Goal: Find specific page/section: Find specific page/section

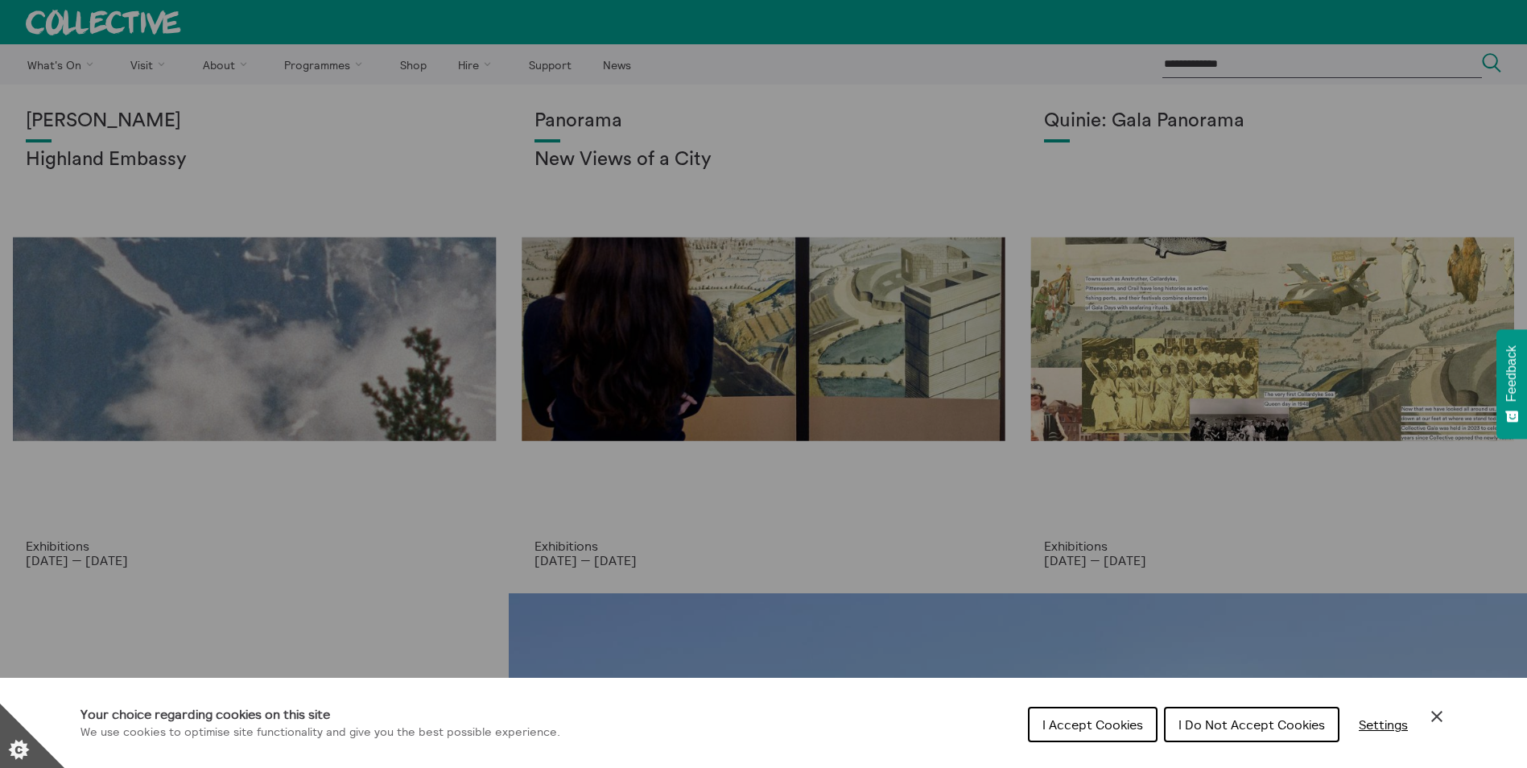
click at [1071, 741] on button "I Accept Cookies" at bounding box center [1093, 724] width 130 height 35
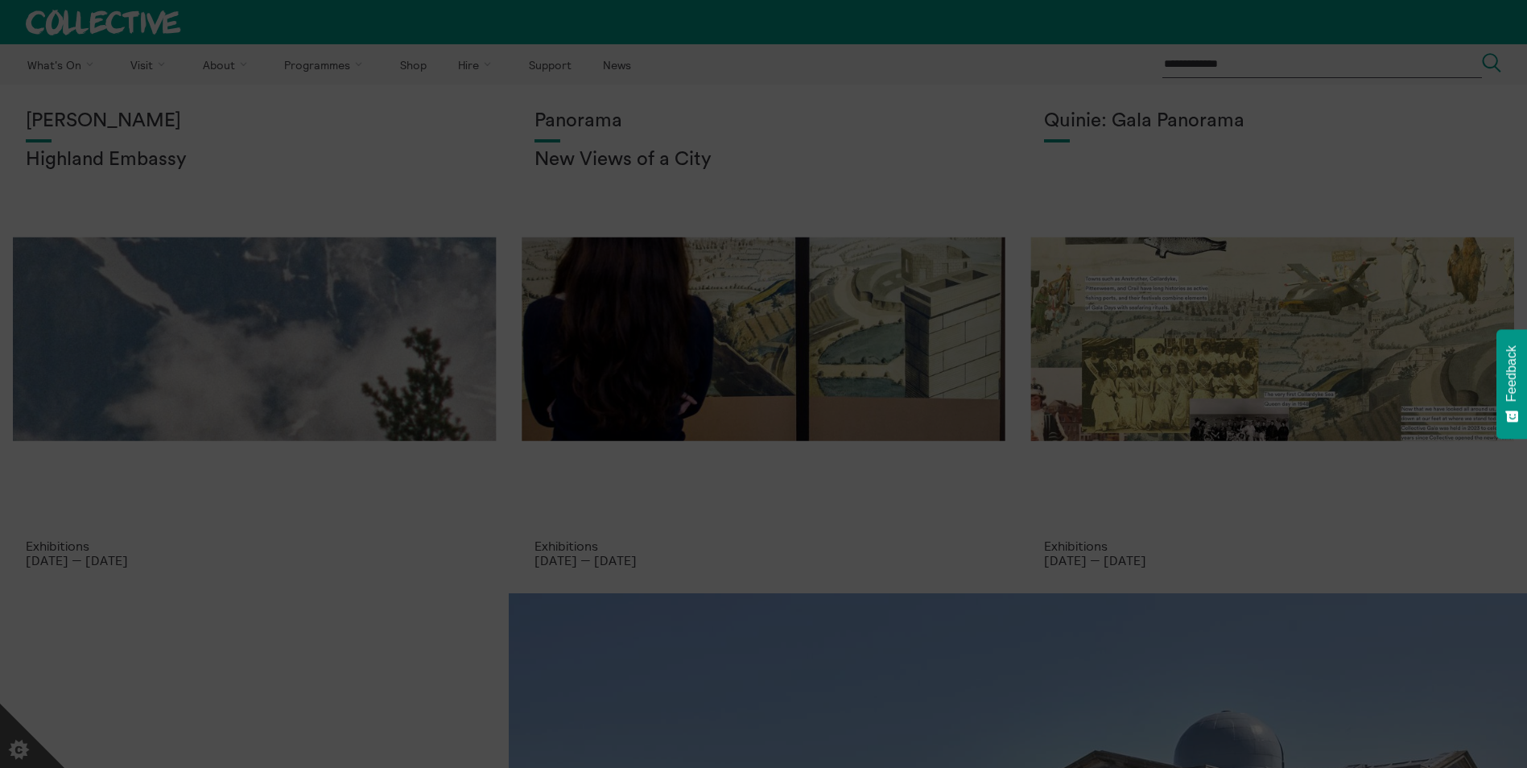
click at [209, 65] on section "**********" at bounding box center [763, 384] width 1527 height 768
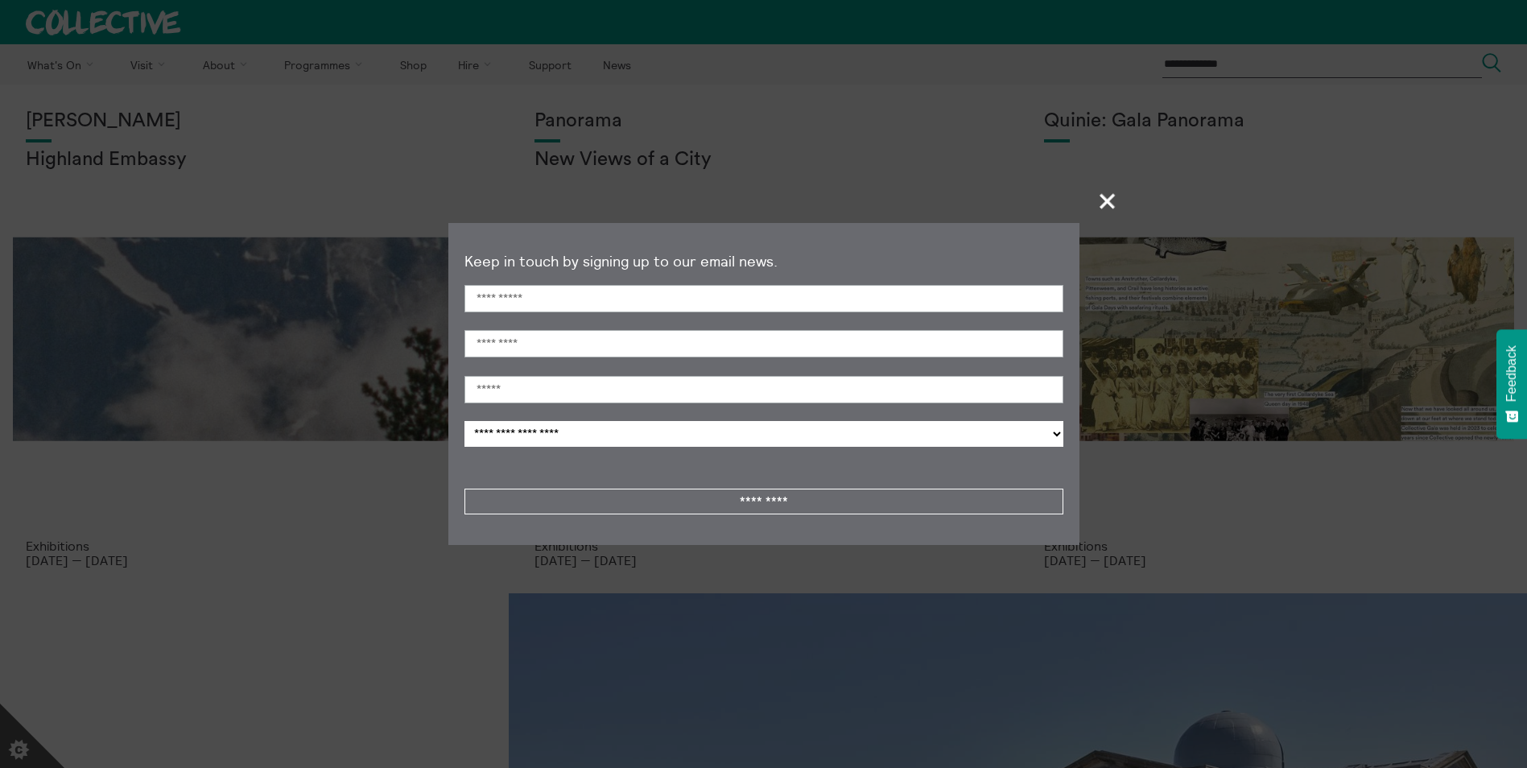
click at [1106, 193] on span "+" at bounding box center [1107, 200] width 47 height 47
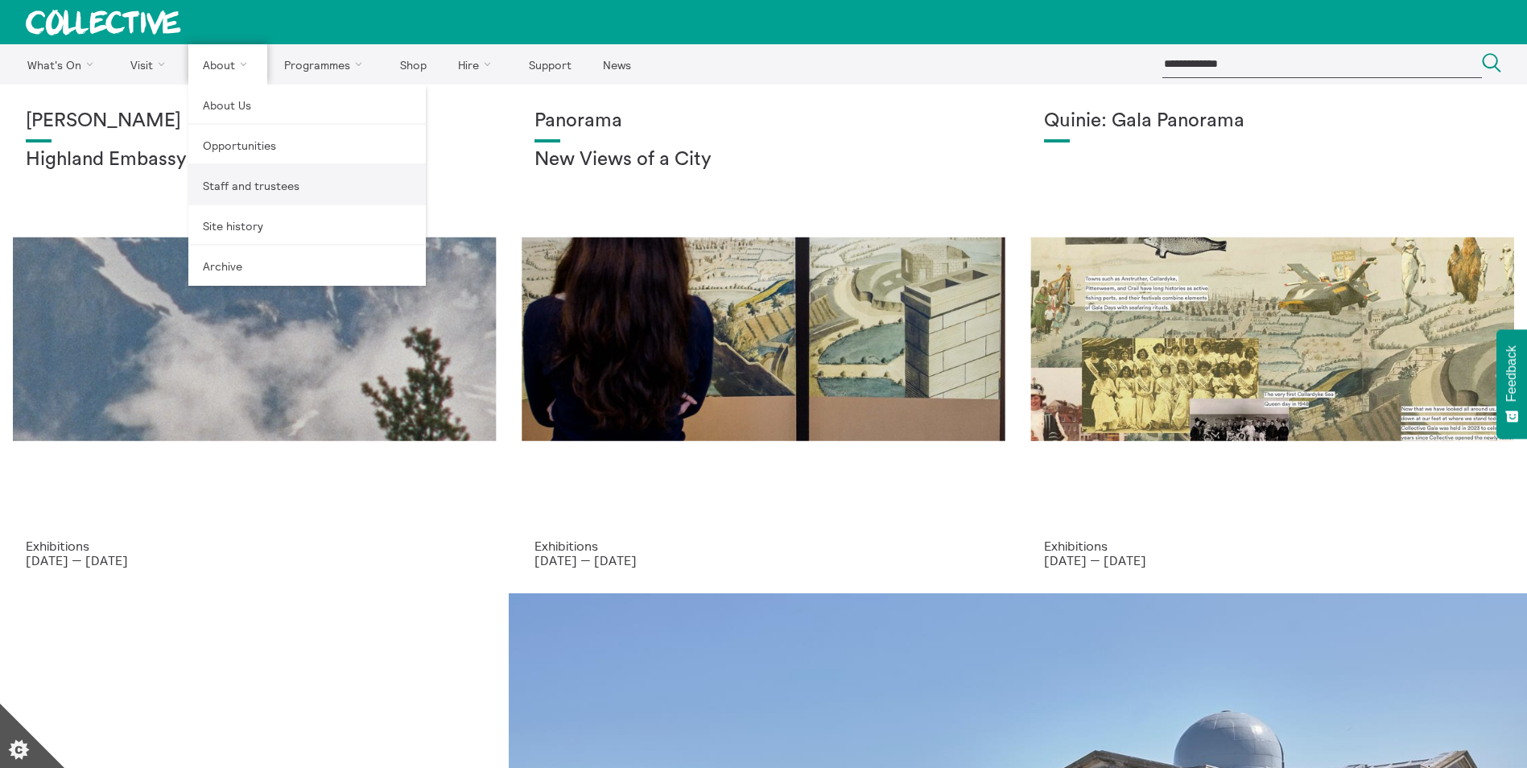
click at [258, 180] on link "Staff and trustees" at bounding box center [306, 185] width 237 height 40
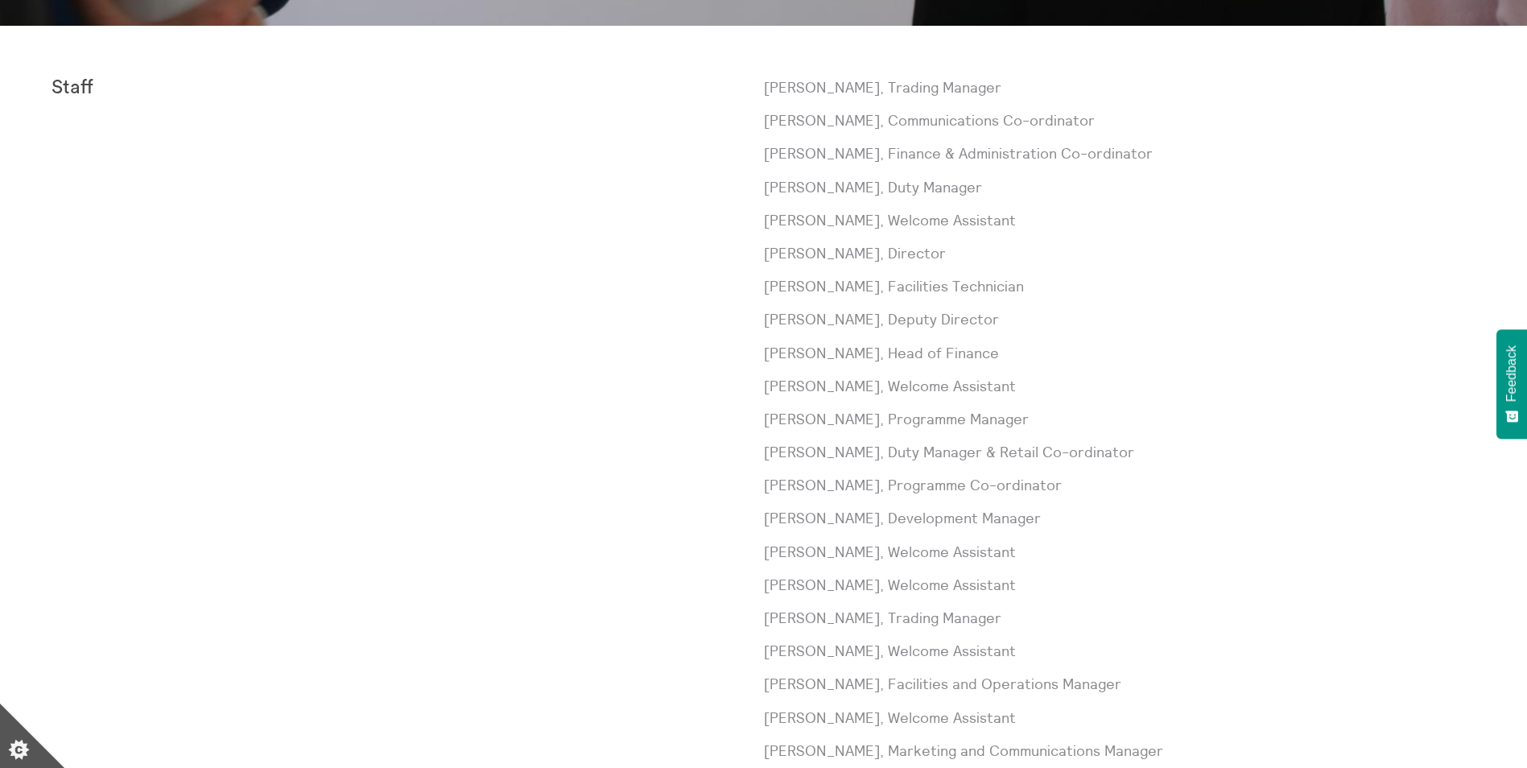
scroll to position [644, 0]
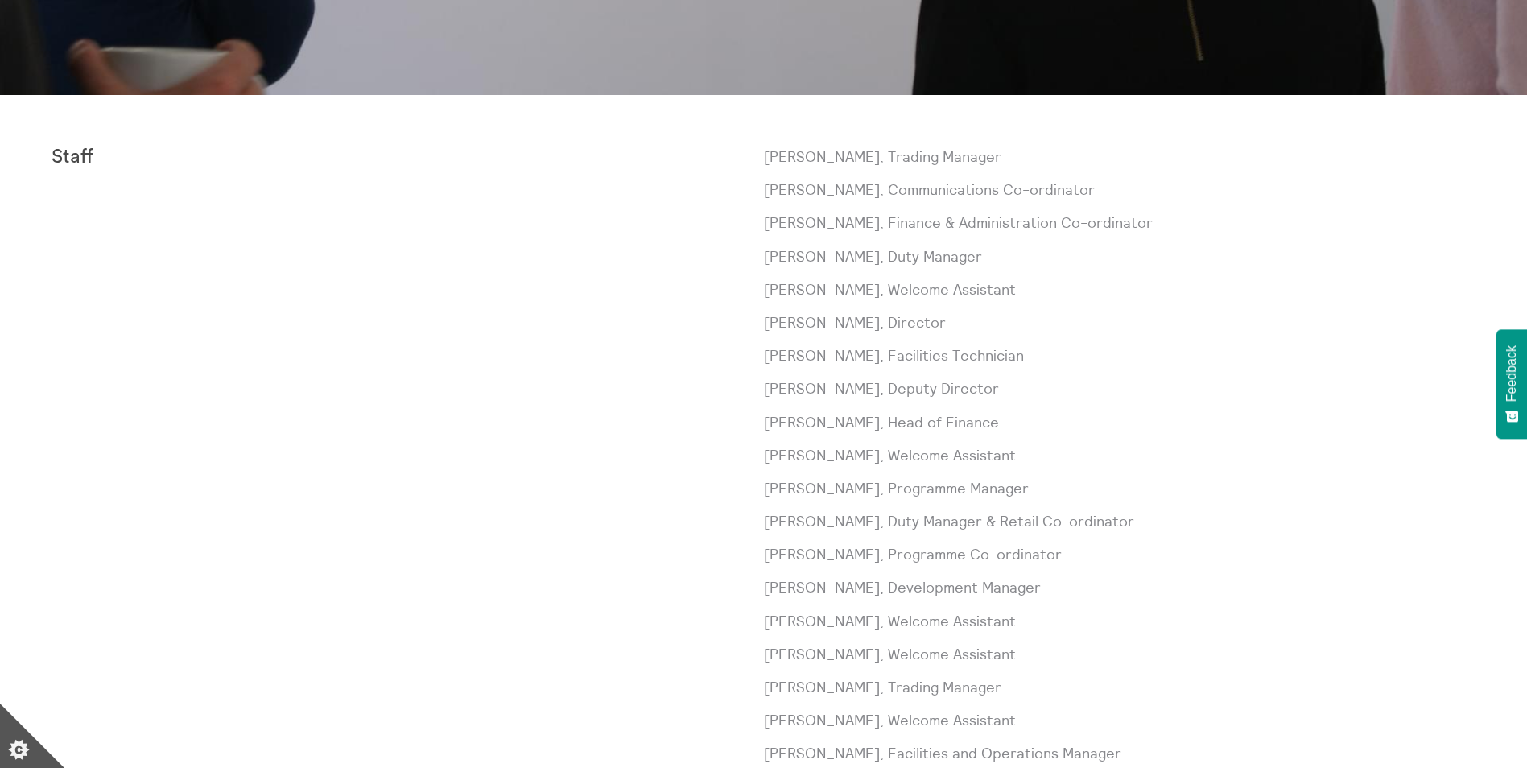
click at [1199, 281] on p "Riona Bruce, Welcome Assistant" at bounding box center [1120, 289] width 712 height 20
click at [1207, 190] on p "Laura Baliman, Communications Co-ordinator" at bounding box center [1120, 190] width 712 height 20
drag, startPoint x: 551, startPoint y: 258, endPoint x: 634, endPoint y: 251, distance: 84.0
click at [571, 261] on div "Staff" at bounding box center [408, 521] width 712 height 749
click at [628, 204] on div "Staff" at bounding box center [408, 521] width 712 height 749
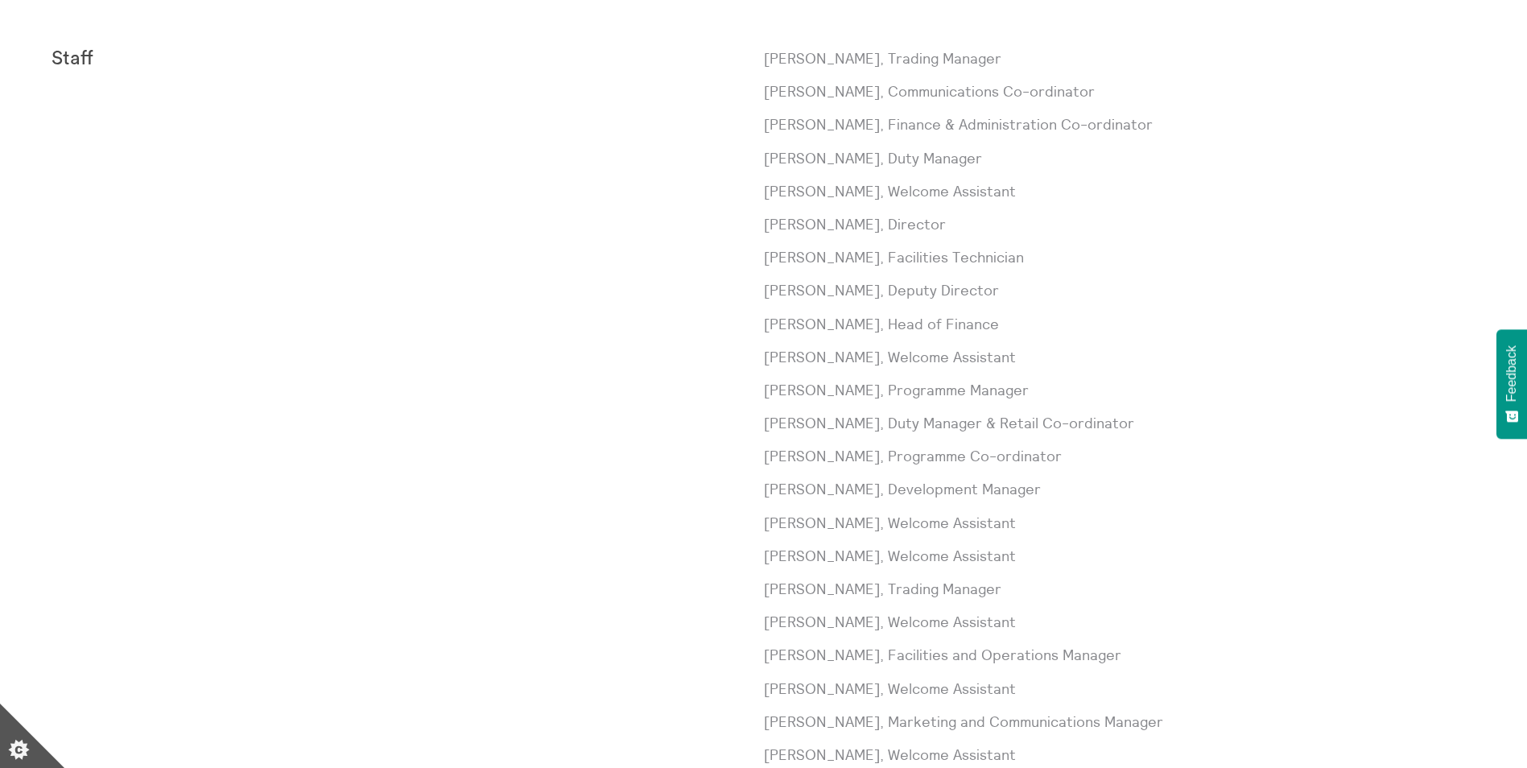
scroll to position [733, 0]
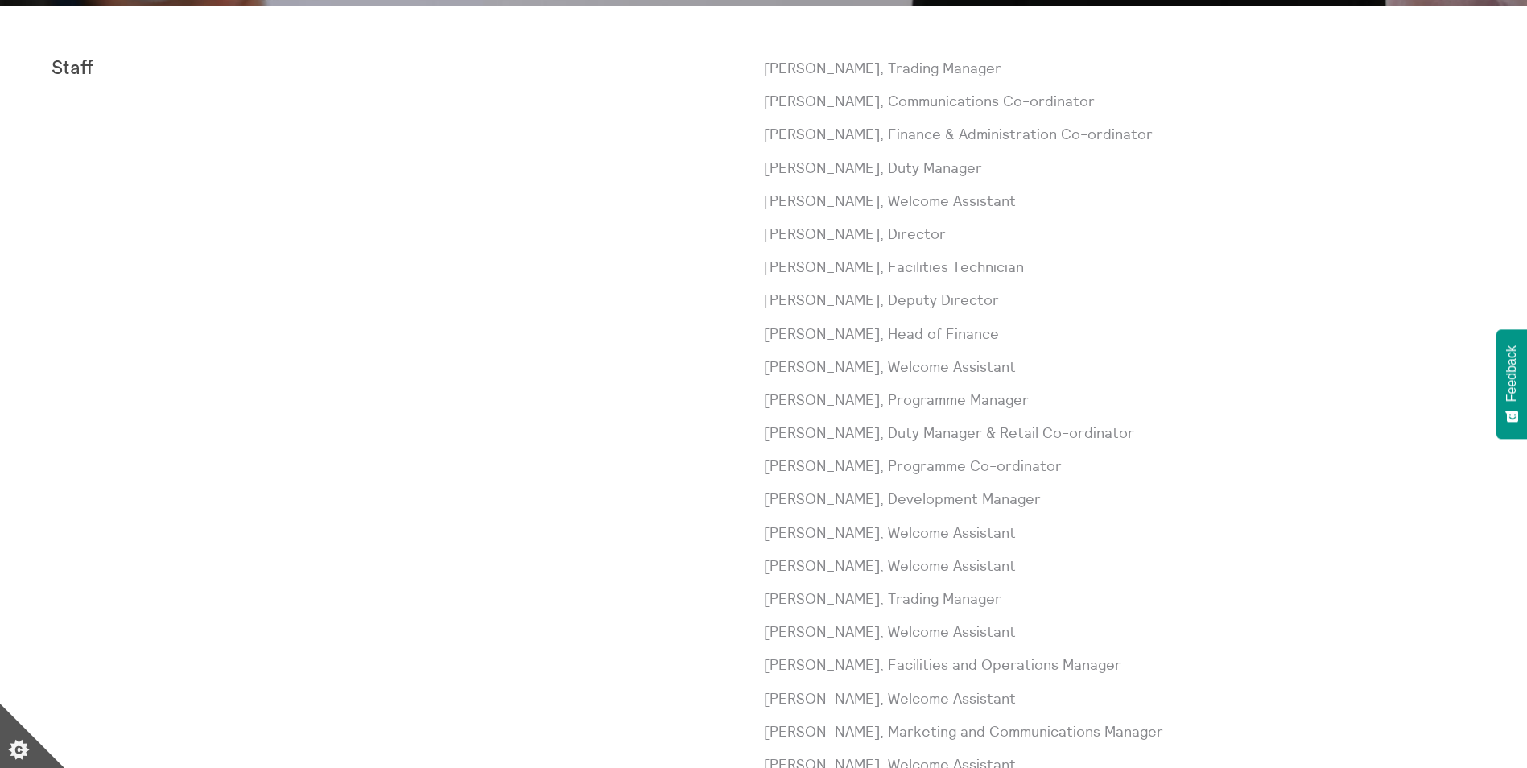
click at [457, 223] on div "Staff" at bounding box center [408, 432] width 712 height 749
click at [613, 287] on div "Staff" at bounding box center [408, 432] width 712 height 749
